Goal: Check status

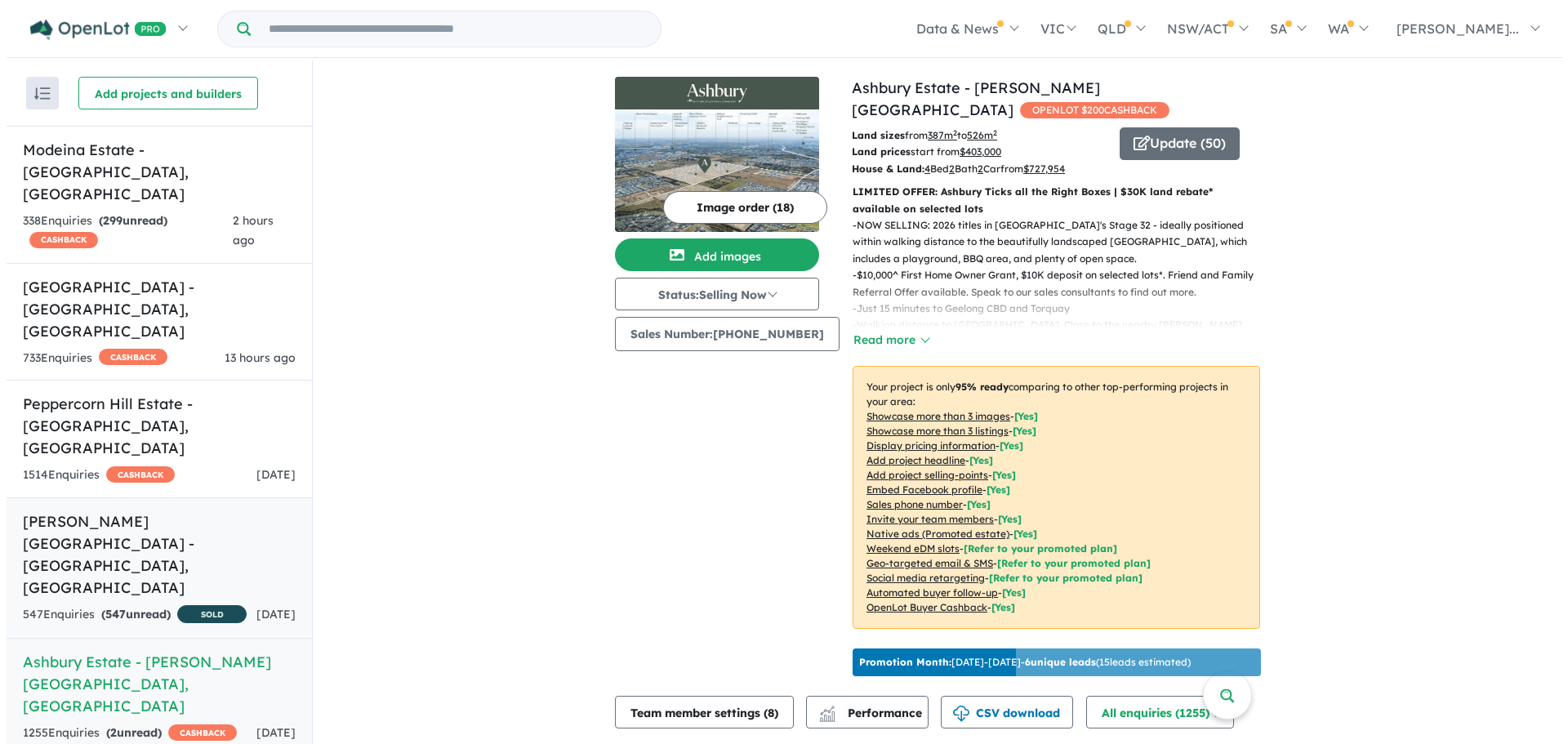
scroll to position [3, 0]
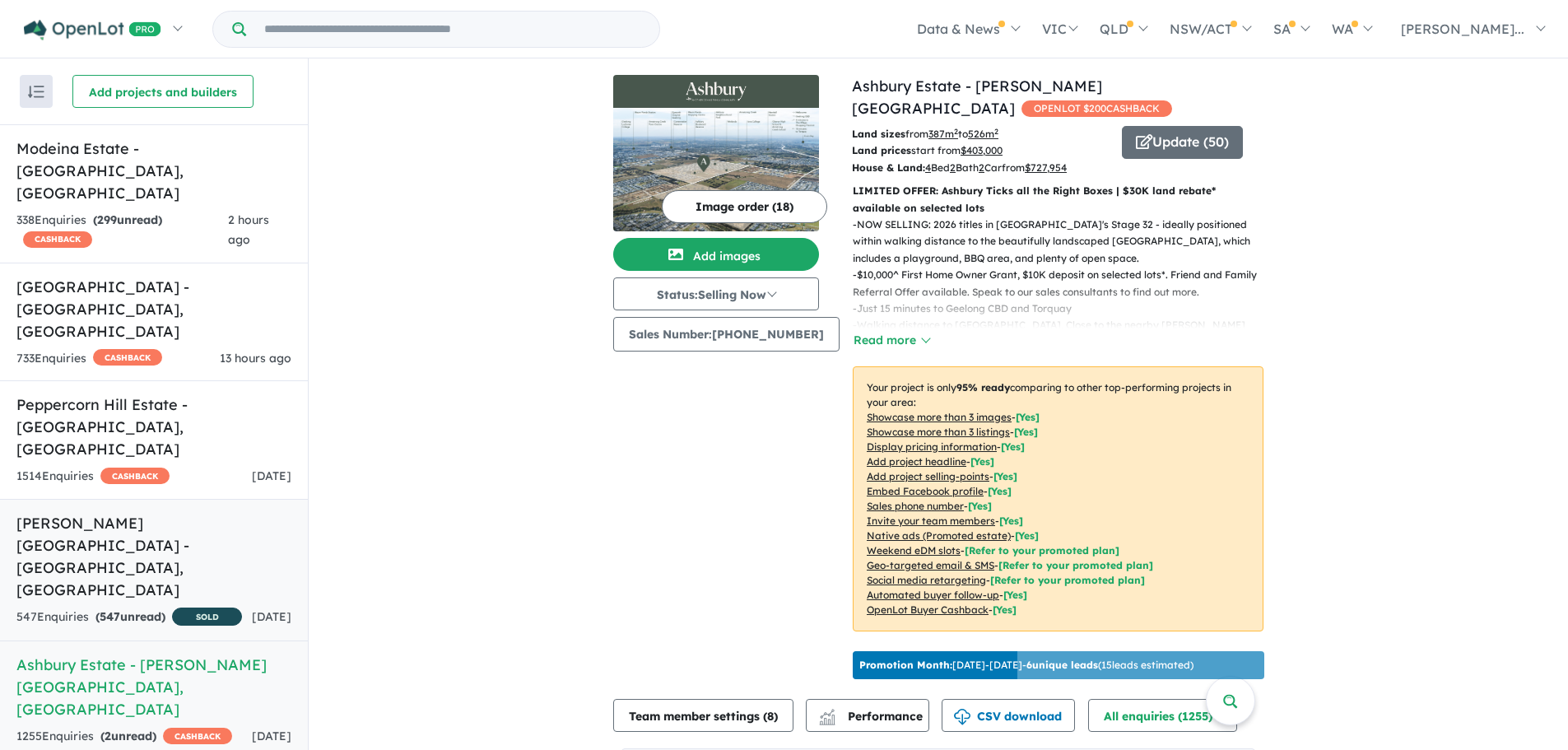
click at [184, 512] on h5 "[PERSON_NAME][GEOGRAPHIC_DATA] - [GEOGRAPHIC_DATA] , [GEOGRAPHIC_DATA]" at bounding box center [154, 556] width 275 height 89
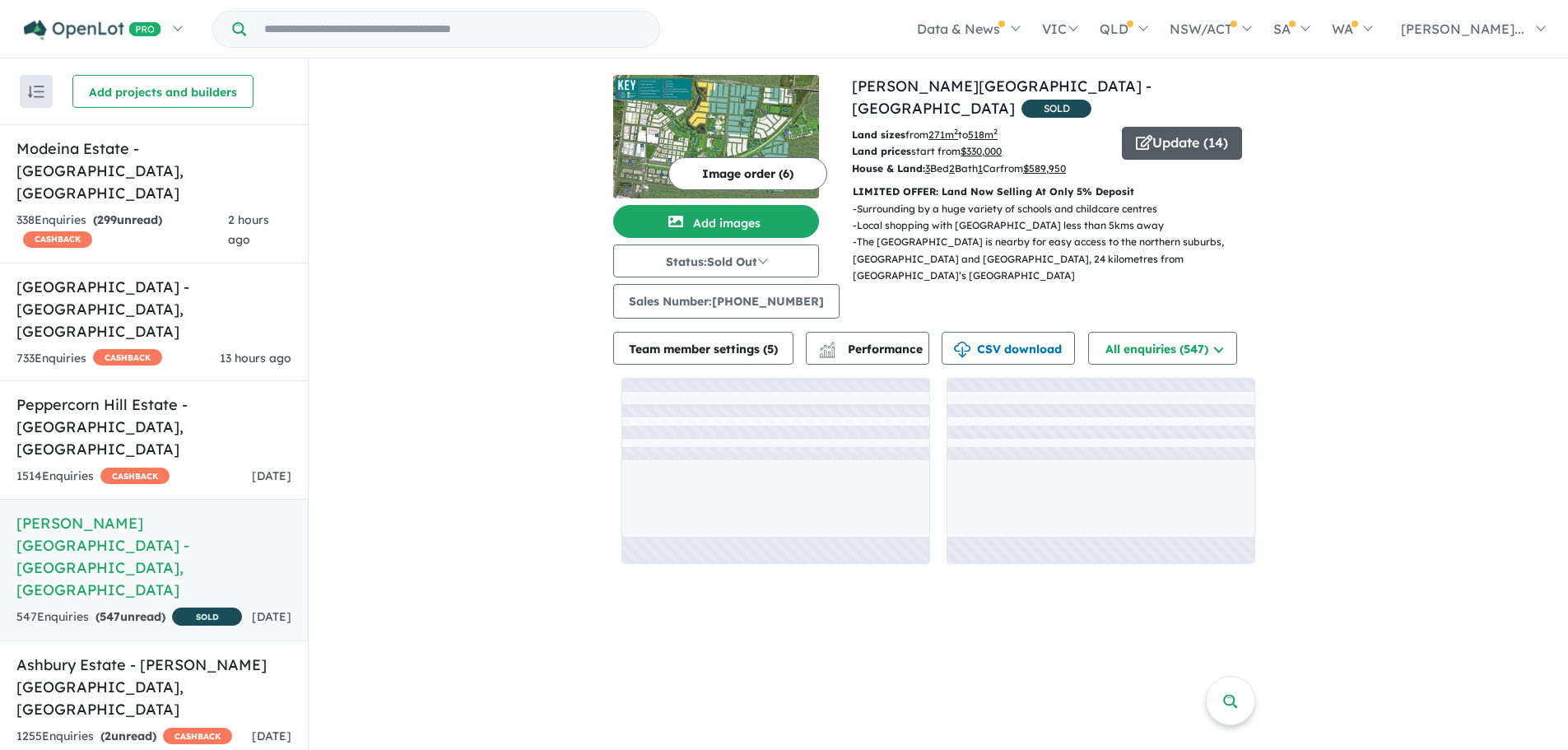
click at [1202, 127] on button "Update ( 14 )" at bounding box center [1181, 144] width 120 height 33
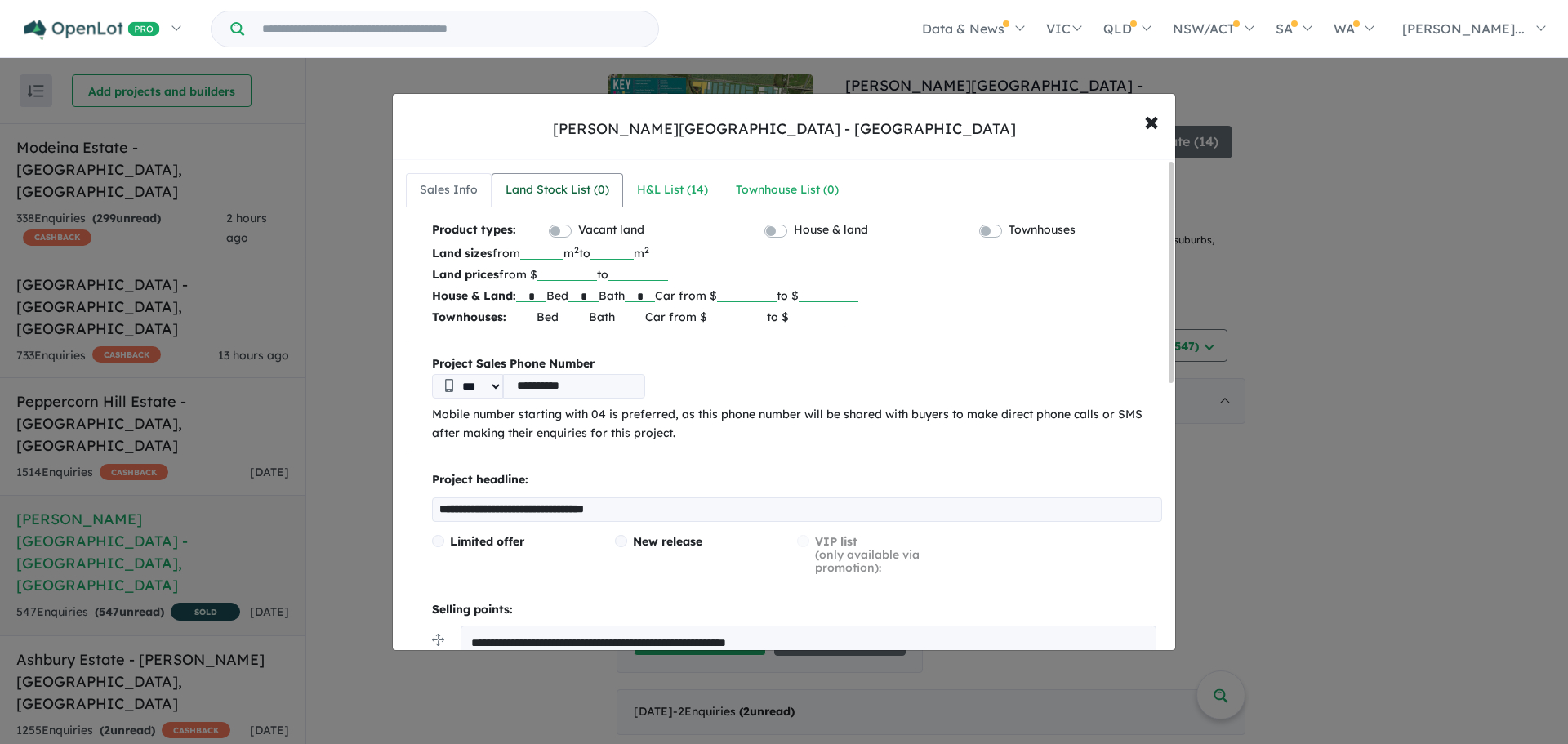
click at [549, 183] on div "Land Stock List ( 0 )" at bounding box center [557, 190] width 104 height 19
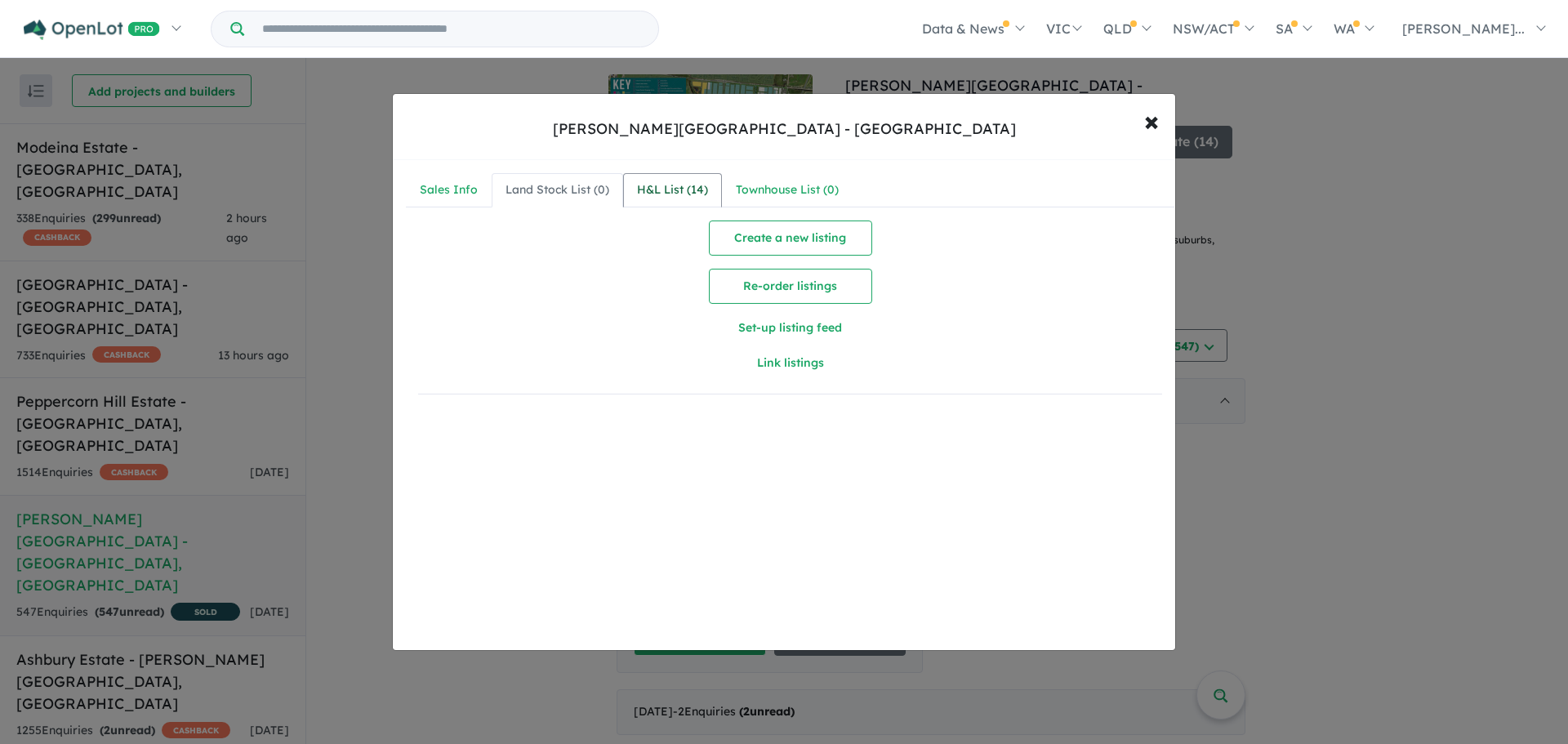
click at [663, 191] on div "H&L List ( 14 )" at bounding box center [672, 190] width 71 height 19
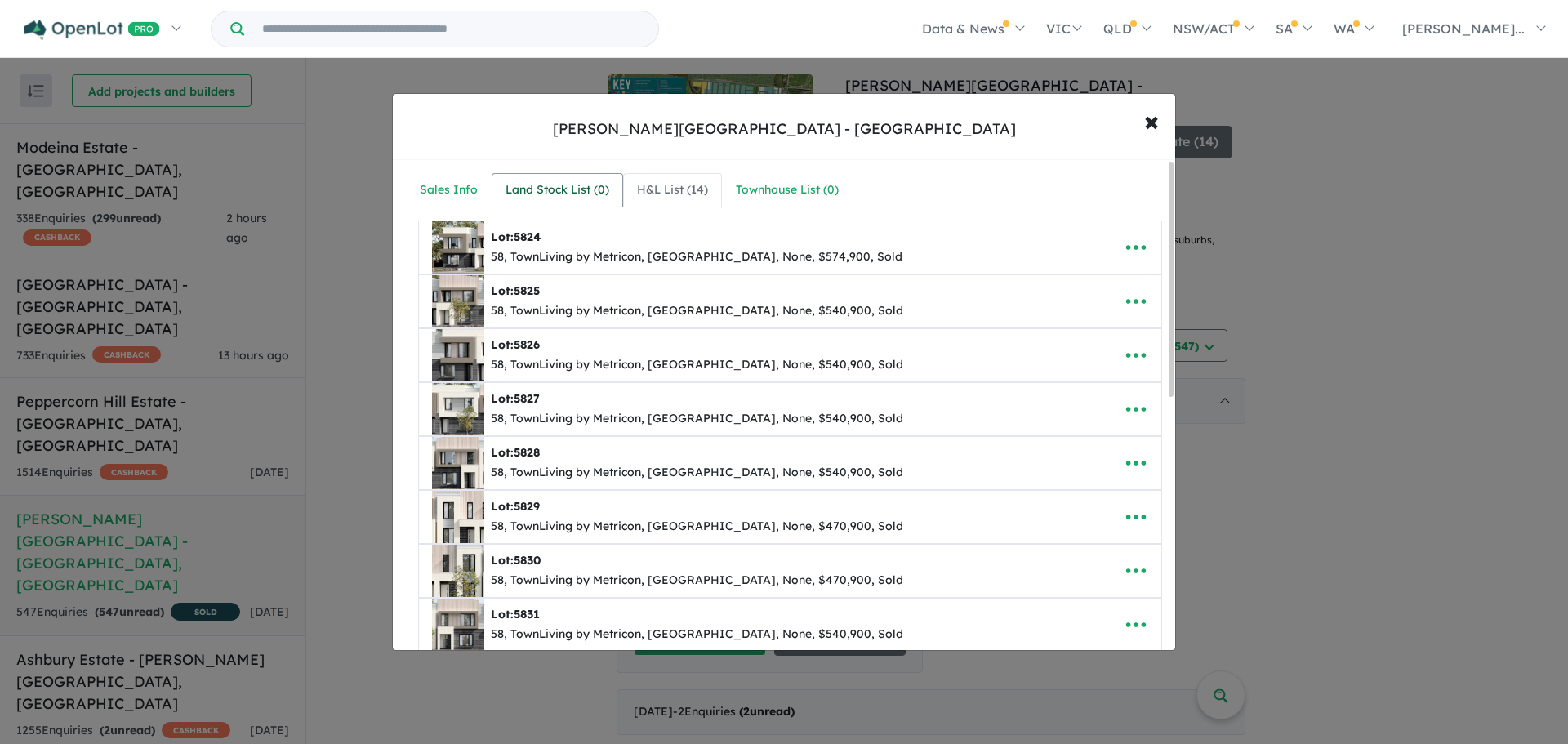
click at [560, 192] on div "Land Stock List ( 0 )" at bounding box center [557, 190] width 104 height 19
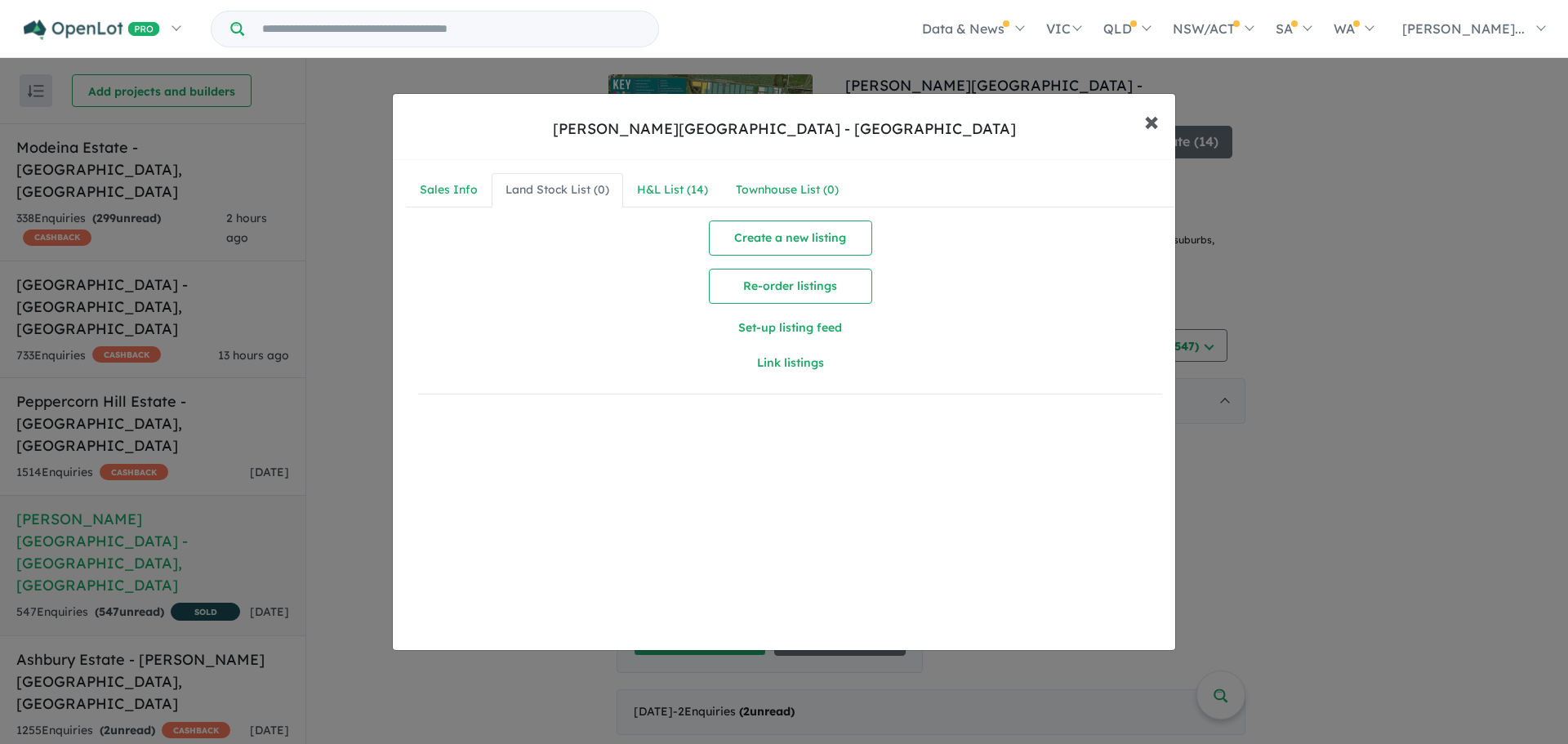
click at [1158, 128] on button "× Close" at bounding box center [1151, 121] width 47 height 45
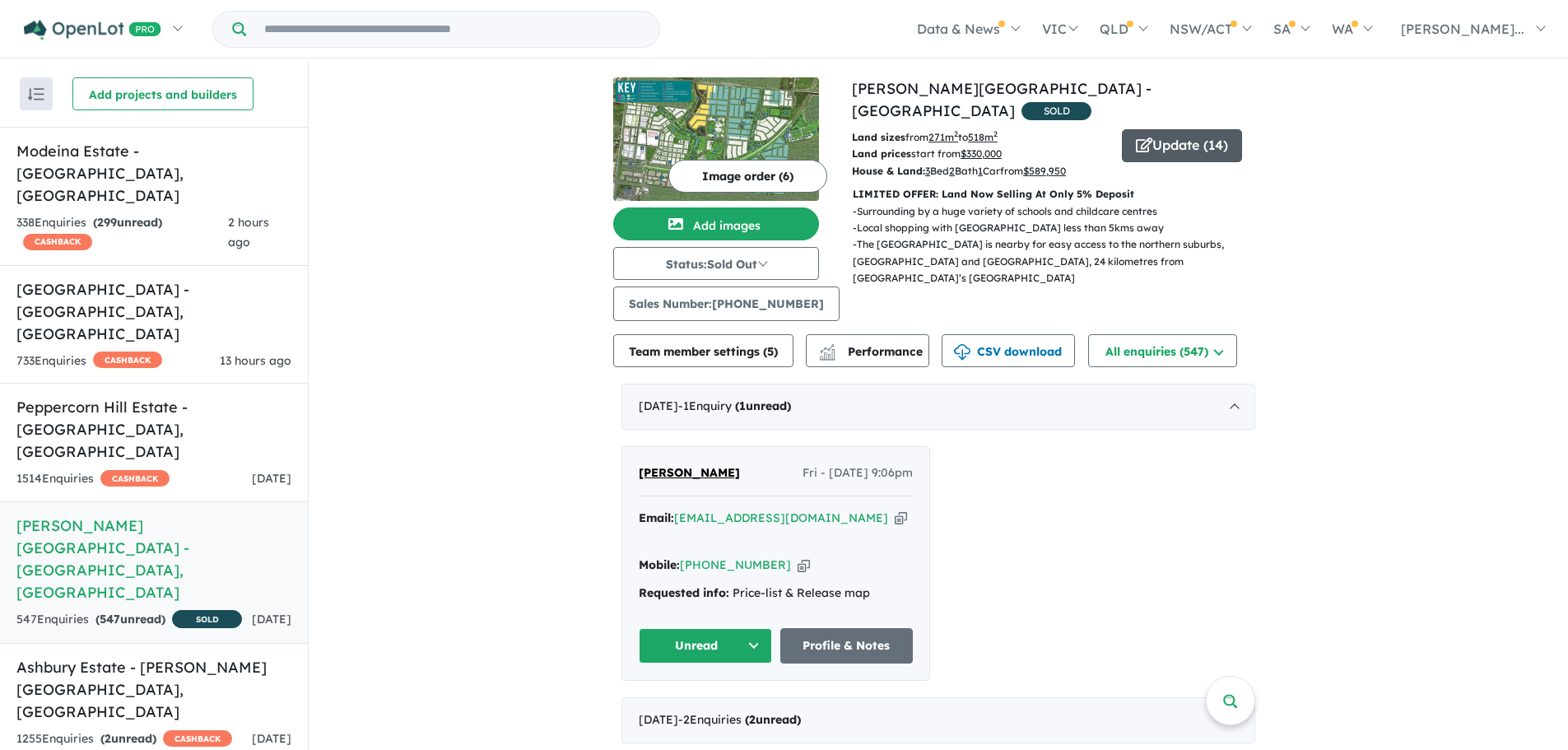
click at [1177, 129] on button "Update ( 14 )" at bounding box center [1181, 146] width 120 height 33
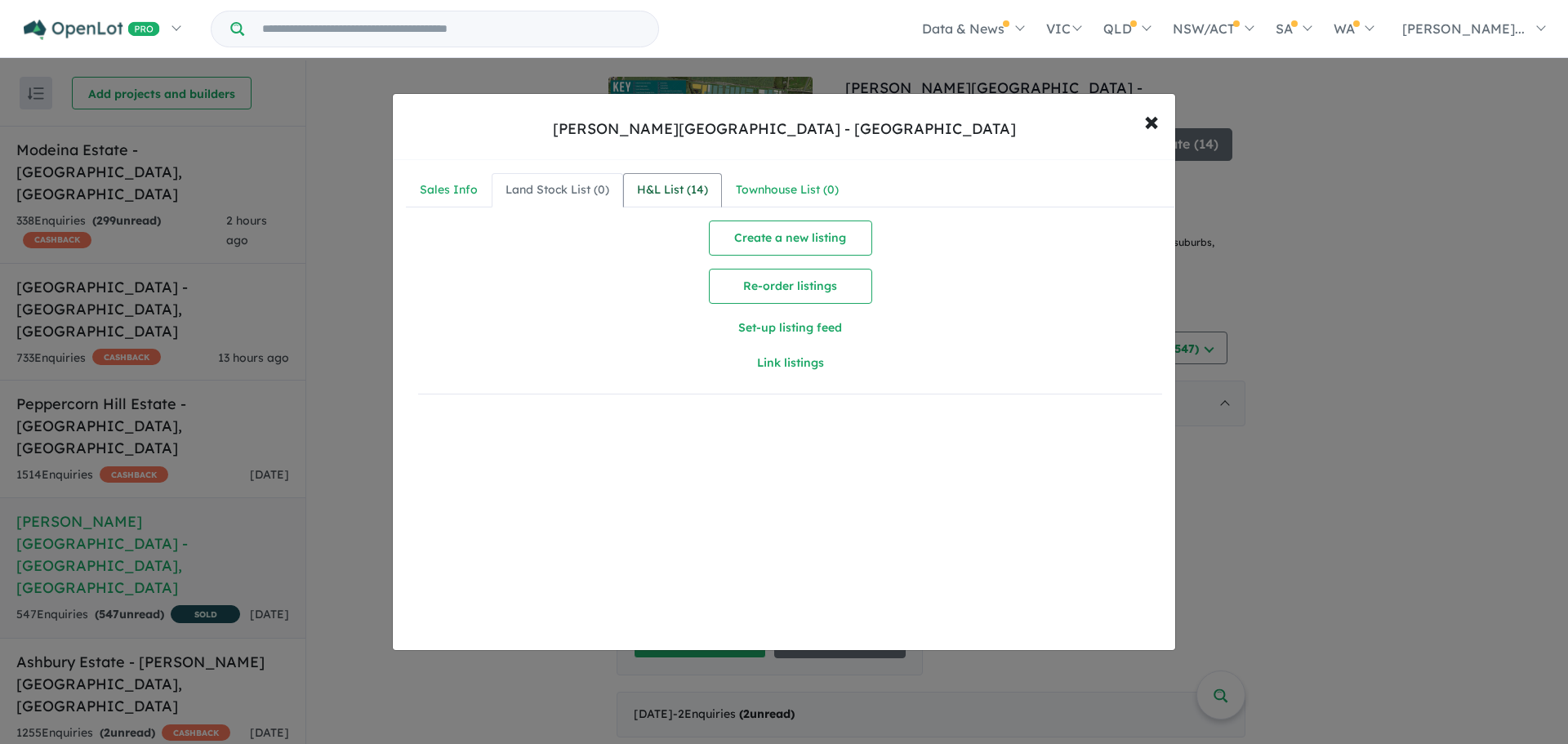
click at [673, 186] on div "H&L List ( 14 )" at bounding box center [672, 190] width 71 height 19
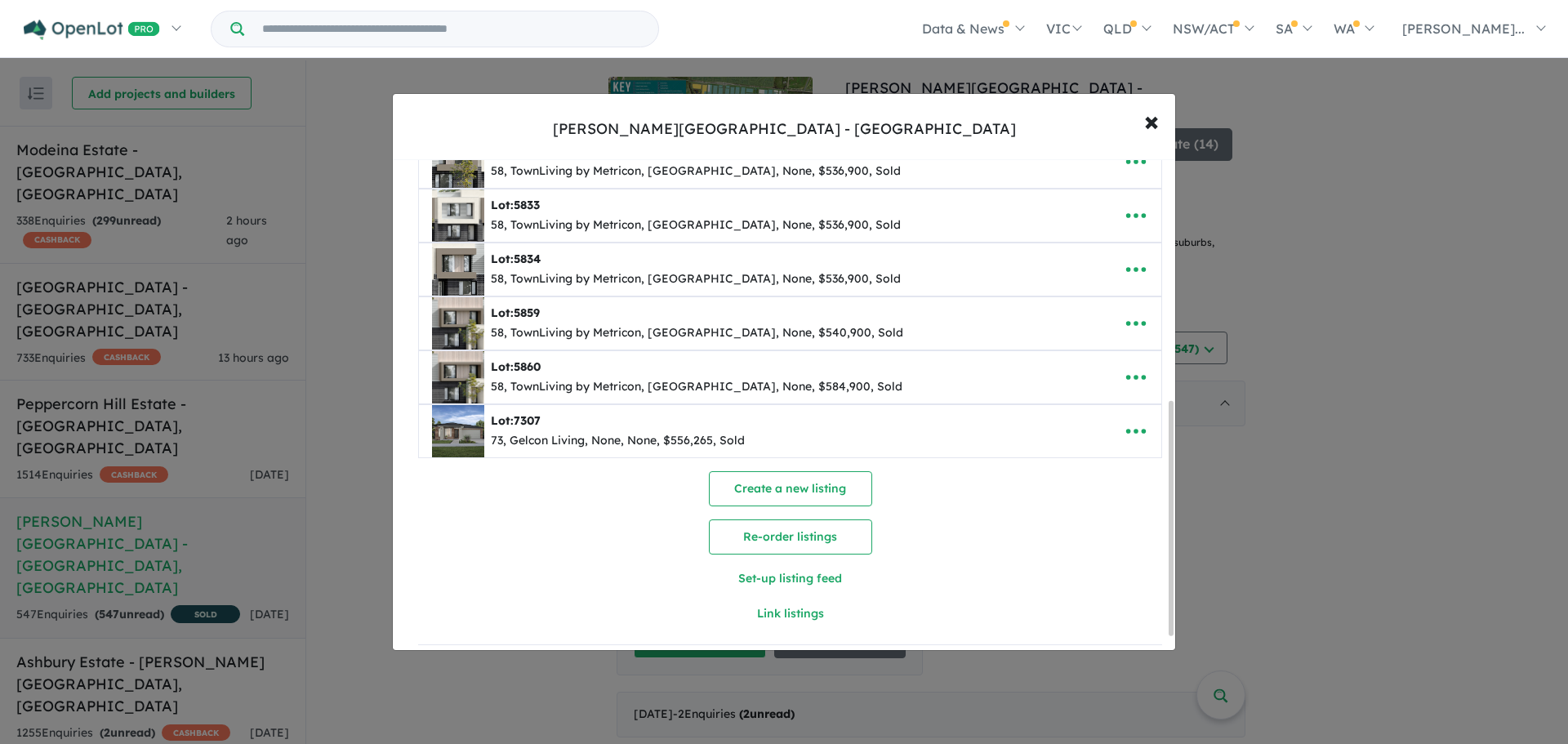
scroll to position [532, 0]
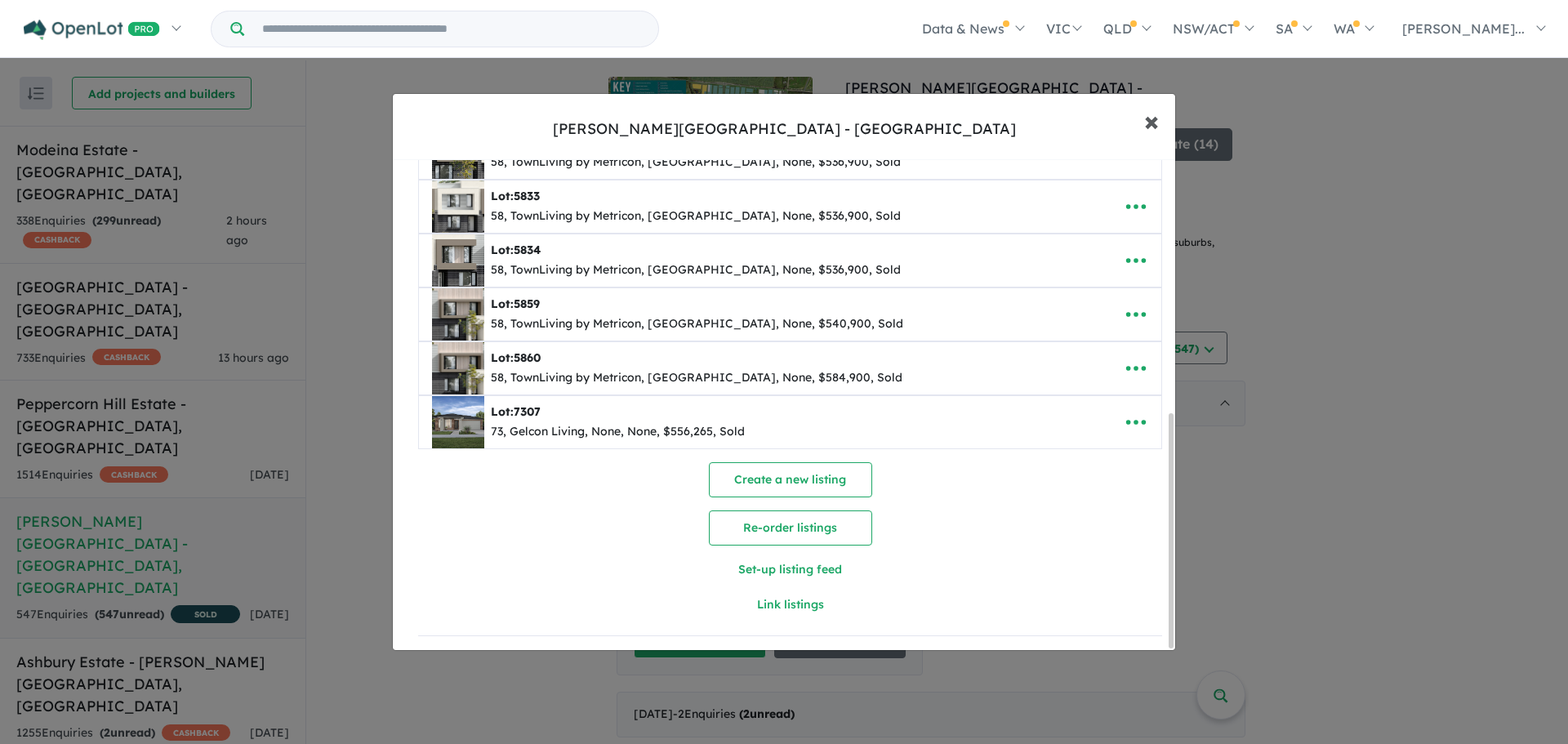
click at [1151, 122] on span "×" at bounding box center [1151, 120] width 15 height 35
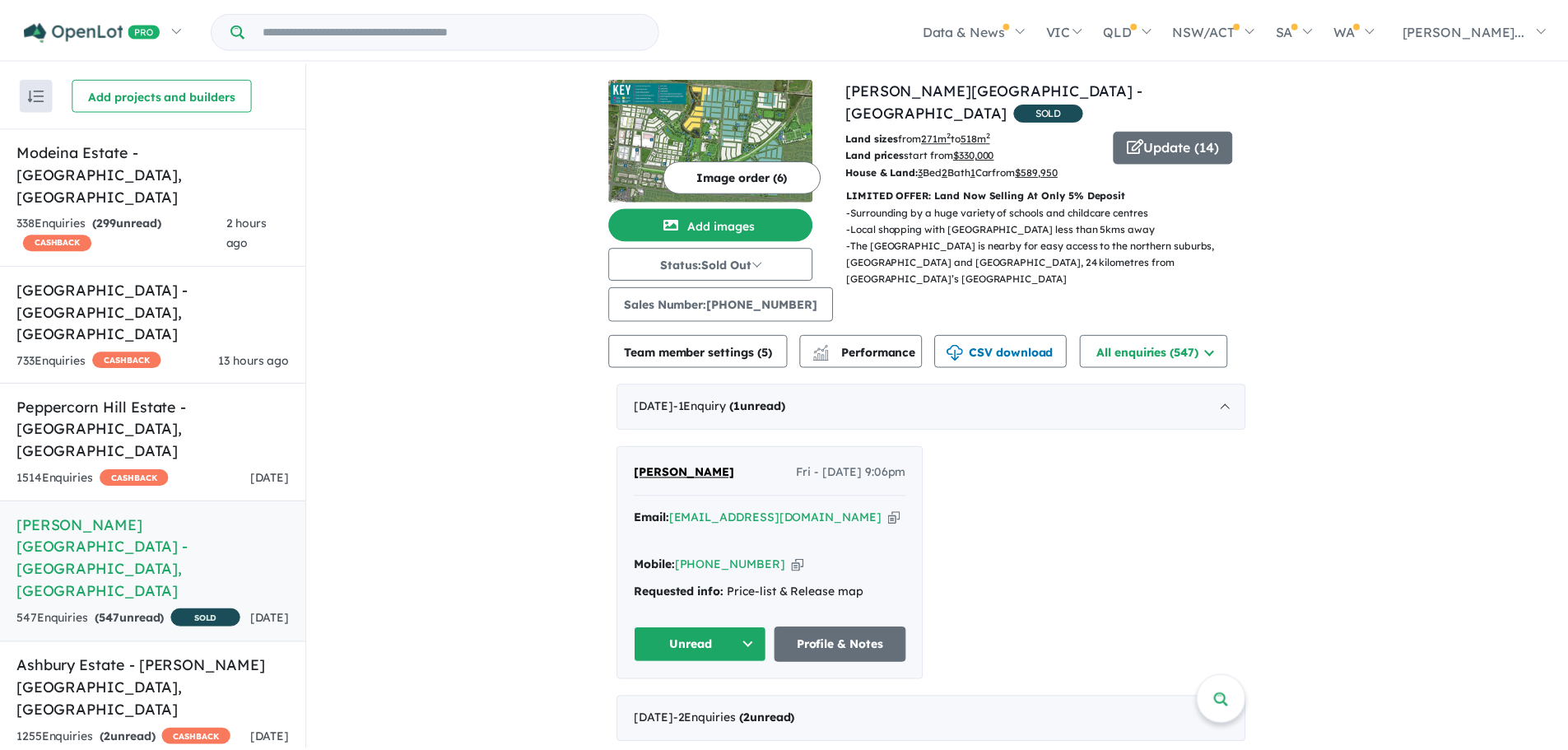
scroll to position [0, 0]
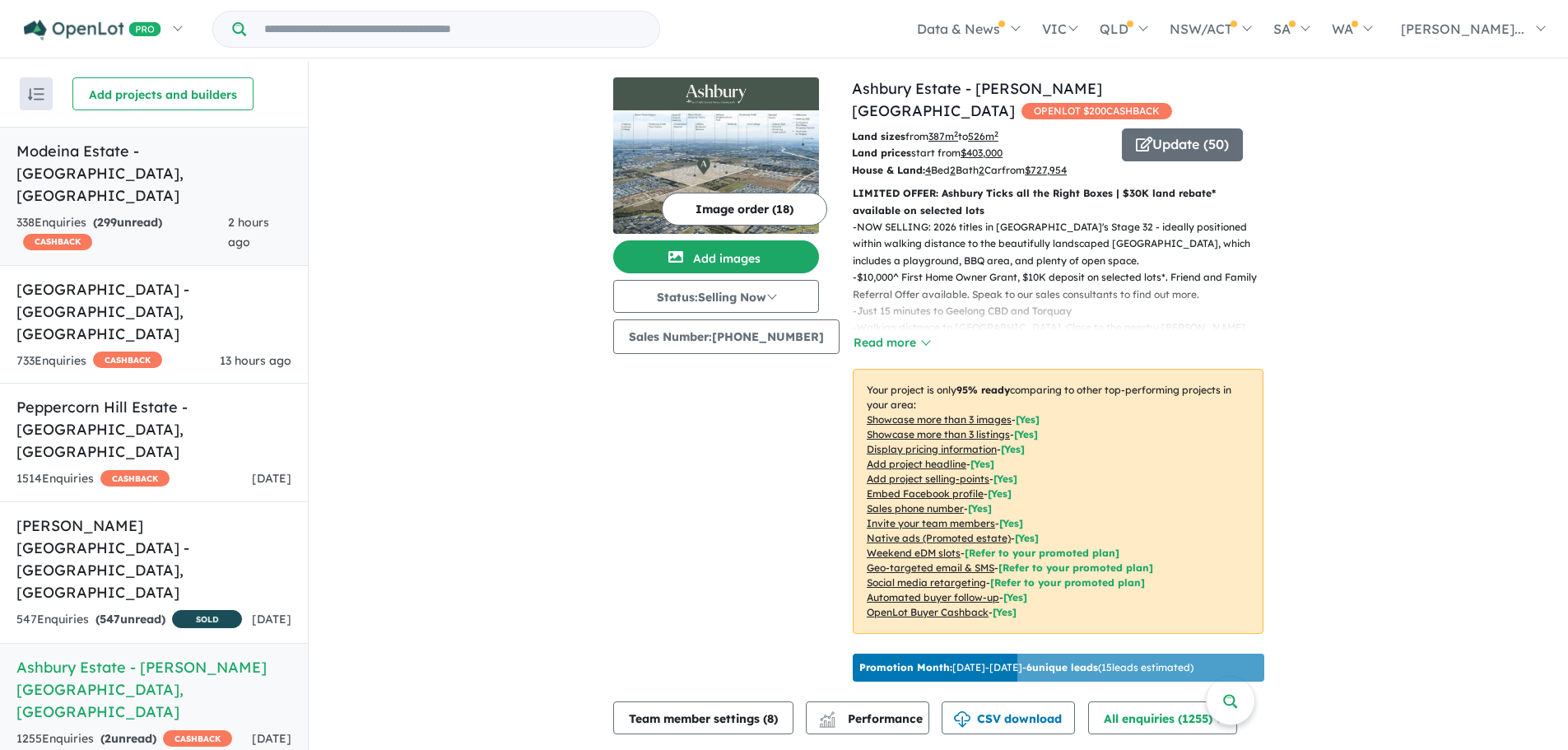
click at [210, 213] on div "338 Enquir ies ( 299 unread) CASHBACK" at bounding box center [122, 232] width 212 height 39
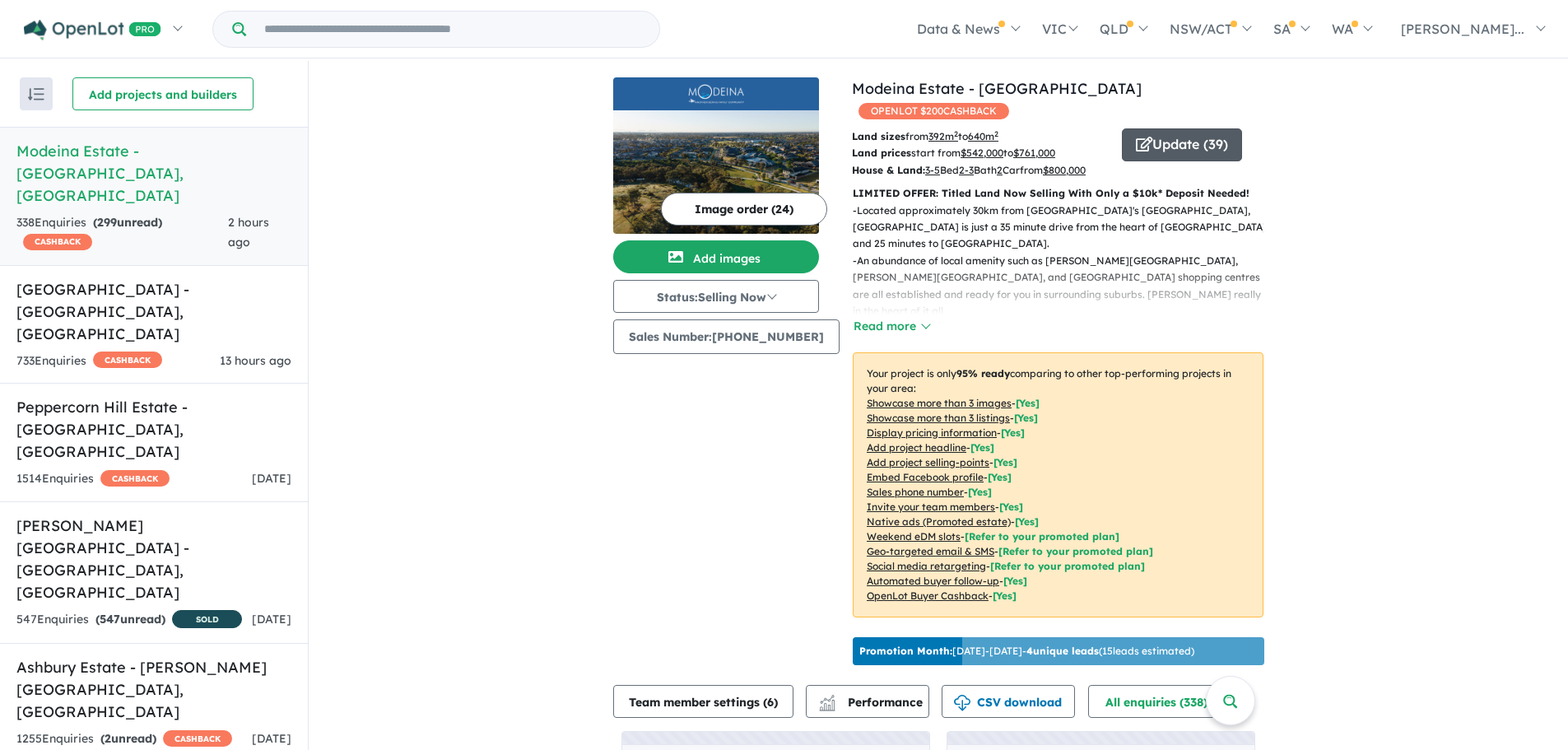
click at [1203, 129] on button "Update ( 39 )" at bounding box center [1181, 146] width 120 height 33
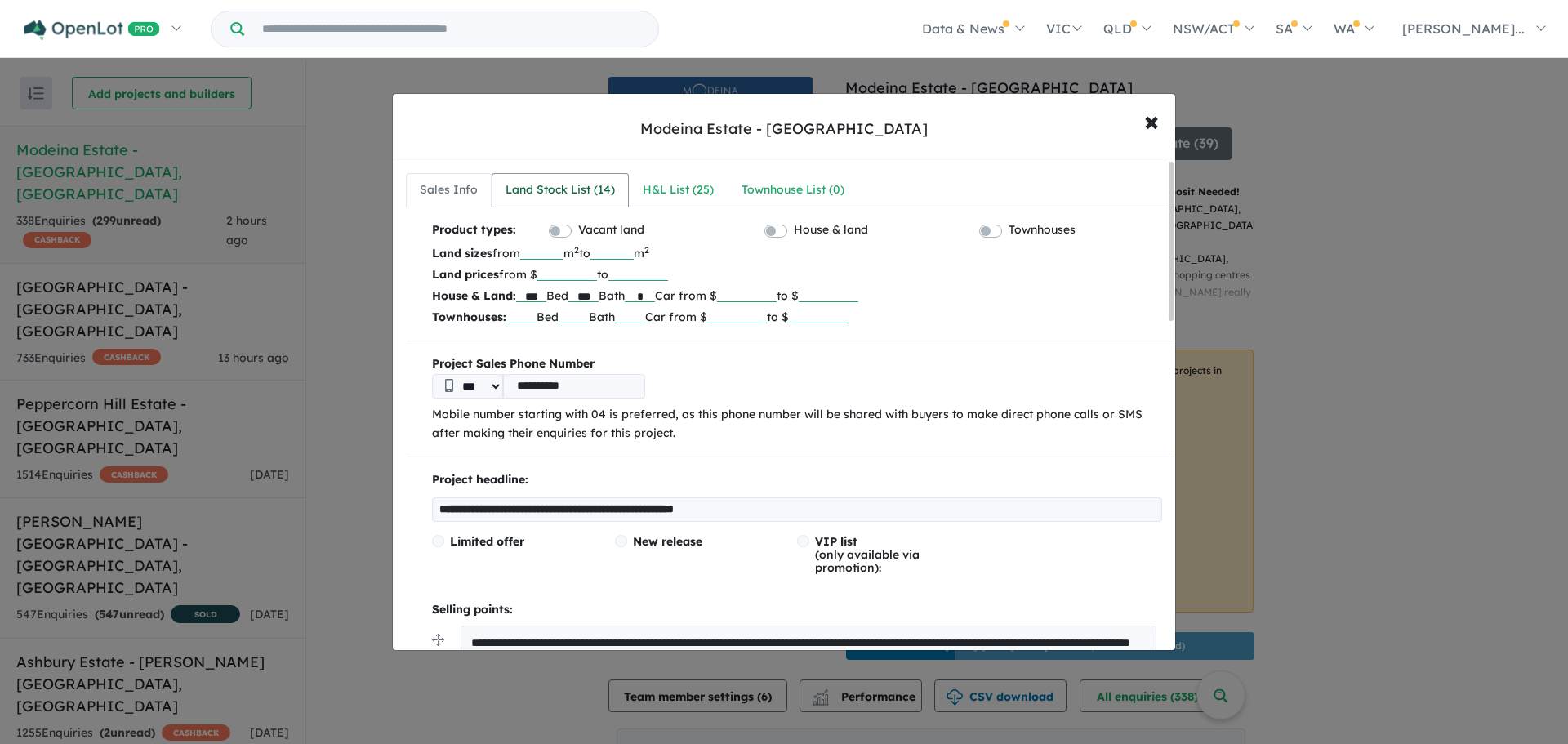
click at [561, 183] on div "Land Stock List ( 14 )" at bounding box center [560, 190] width 109 height 19
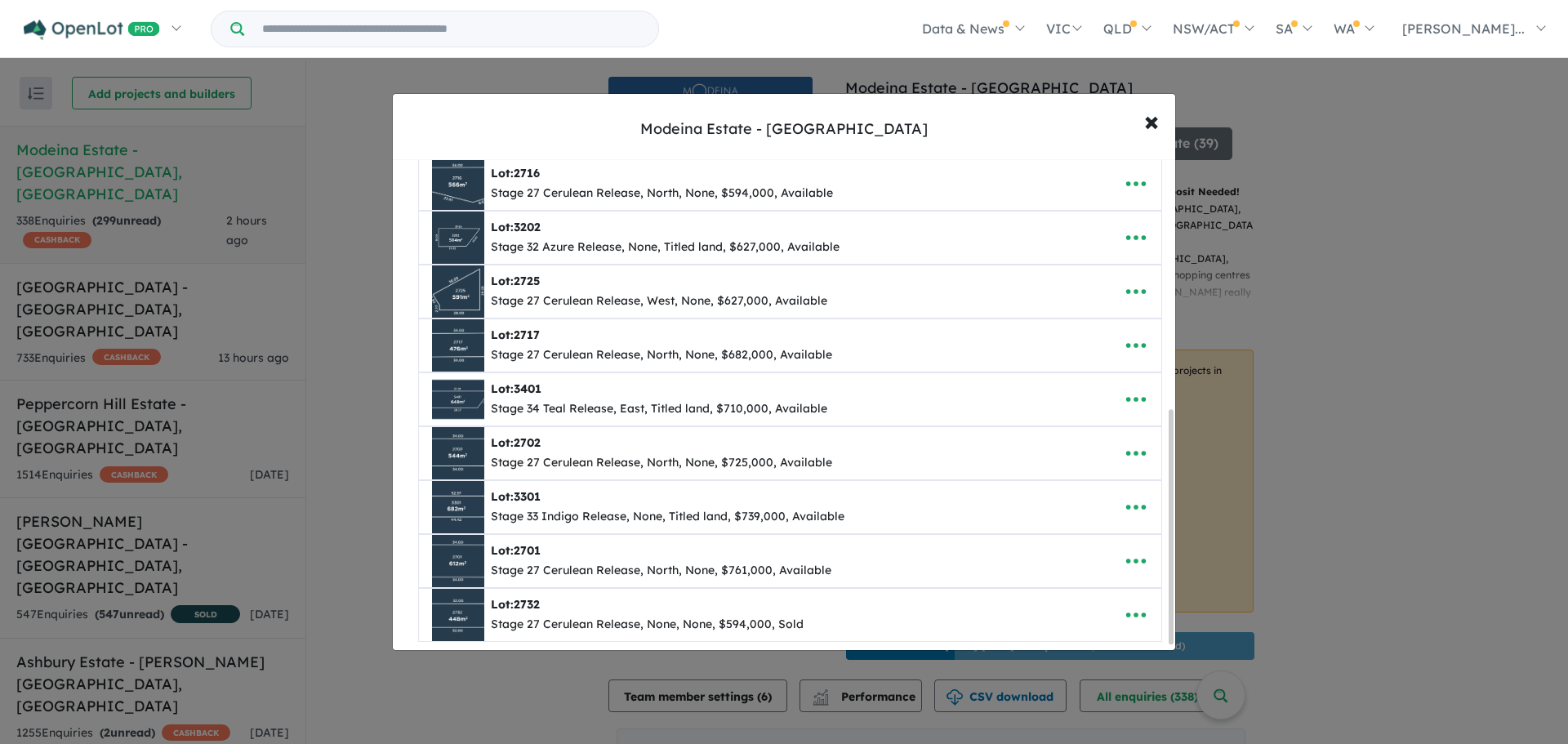
scroll to position [532, 0]
